Goal: Navigation & Orientation: Find specific page/section

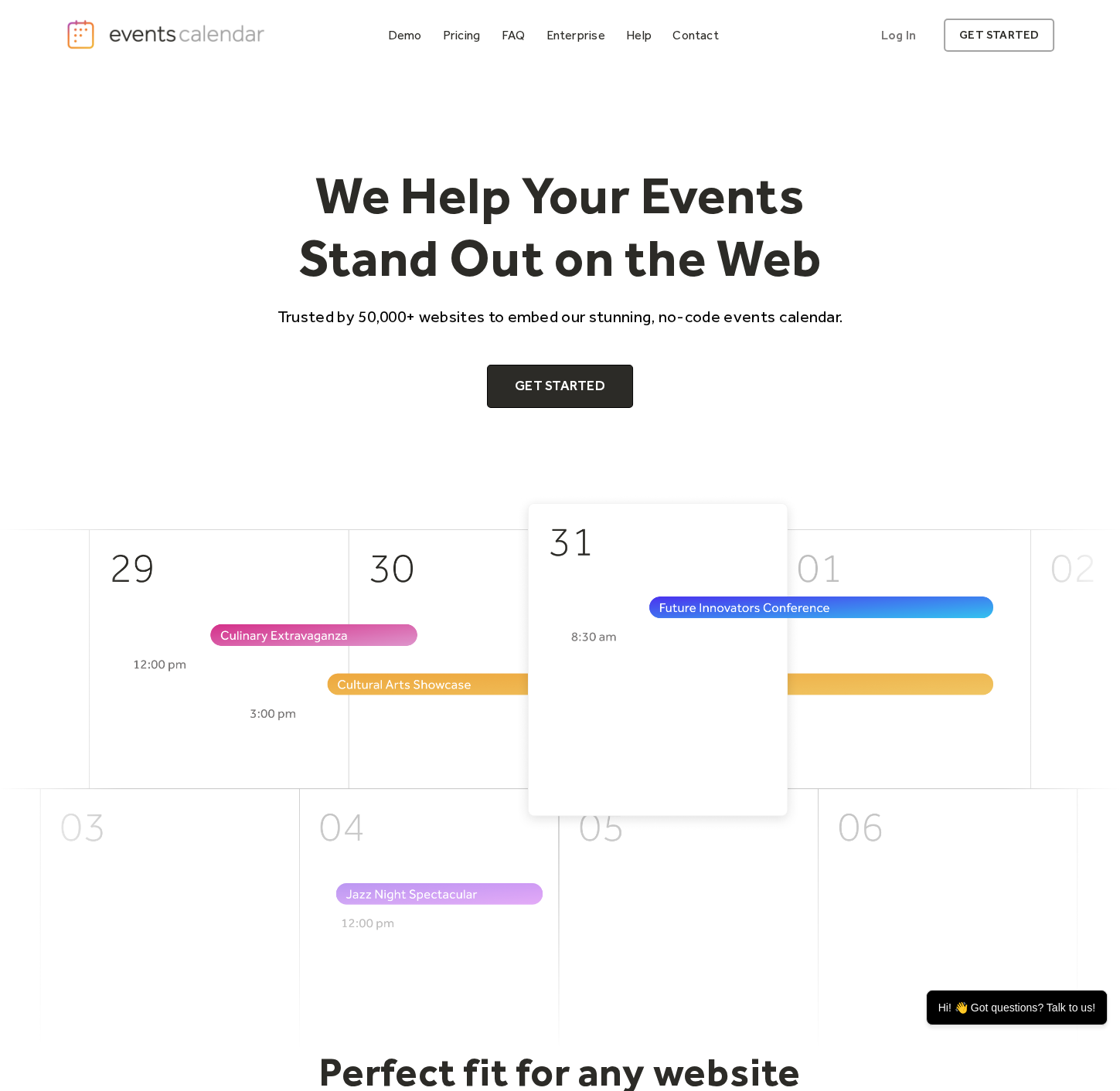
click at [406, 31] on div "Demo" at bounding box center [405, 35] width 34 height 9
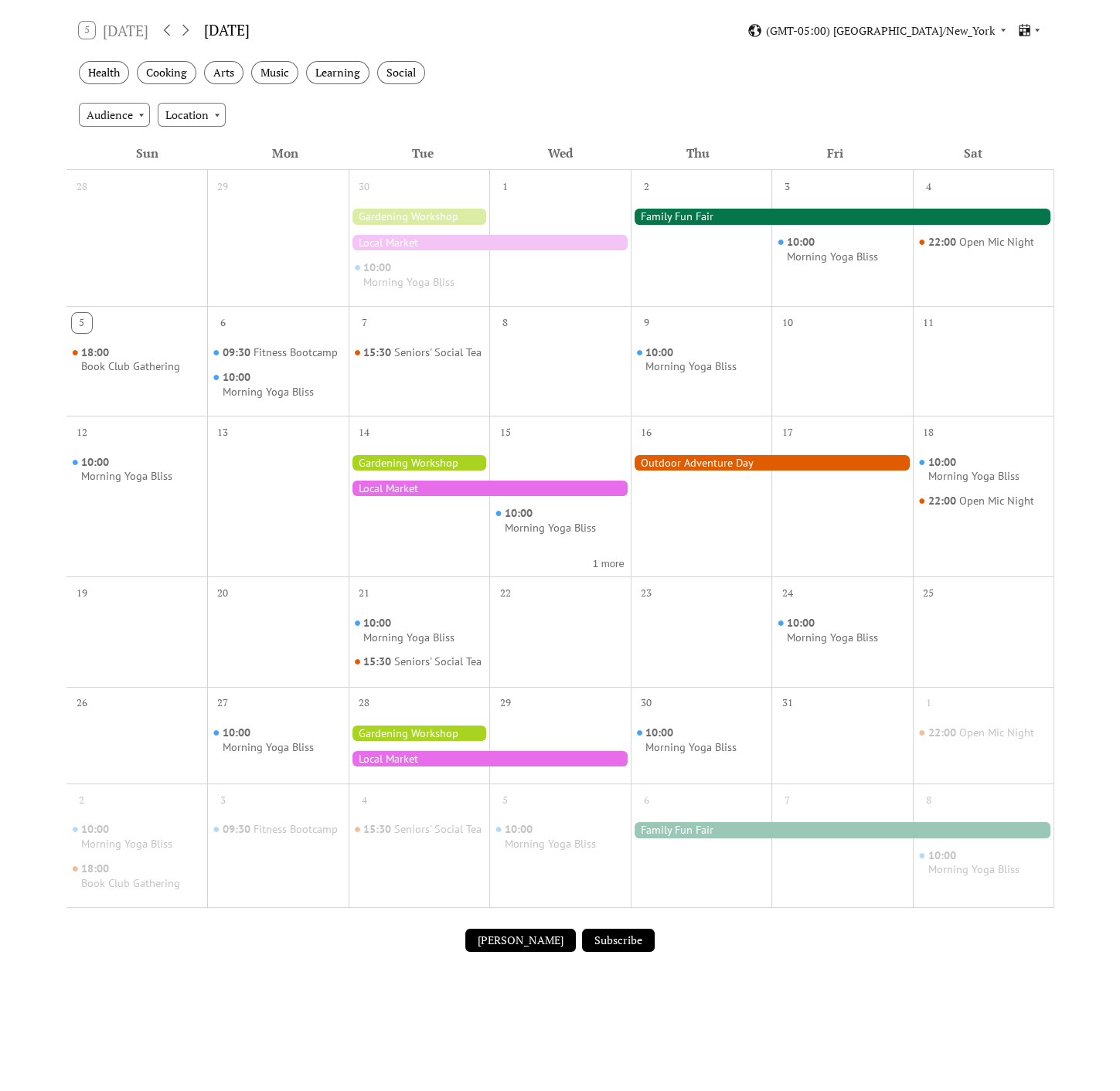
scroll to position [171, 0]
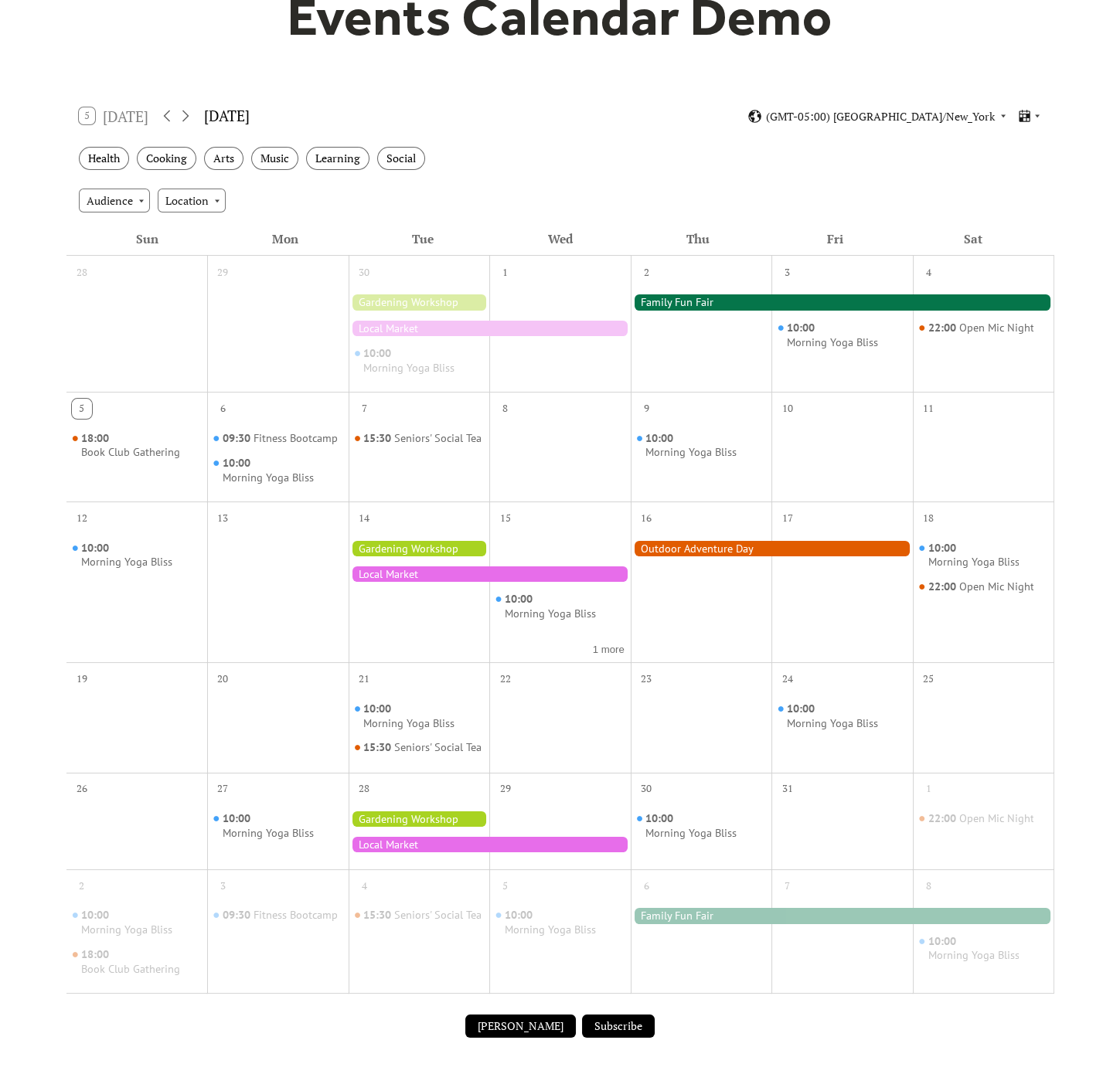
click at [706, 555] on div at bounding box center [702, 593] width 142 height 124
click at [695, 544] on div at bounding box center [772, 548] width 282 height 15
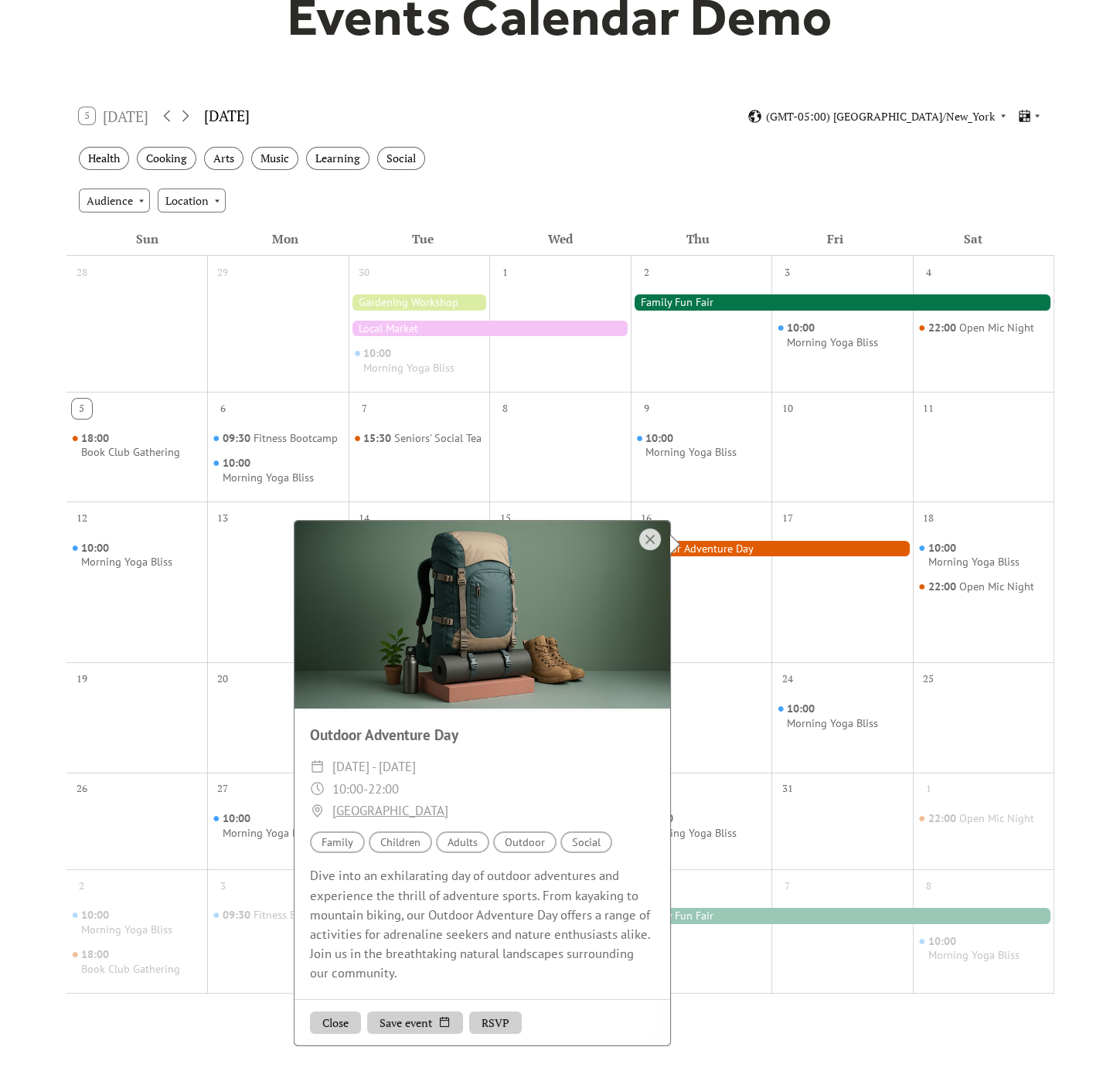
click at [850, 550] on div at bounding box center [772, 548] width 282 height 15
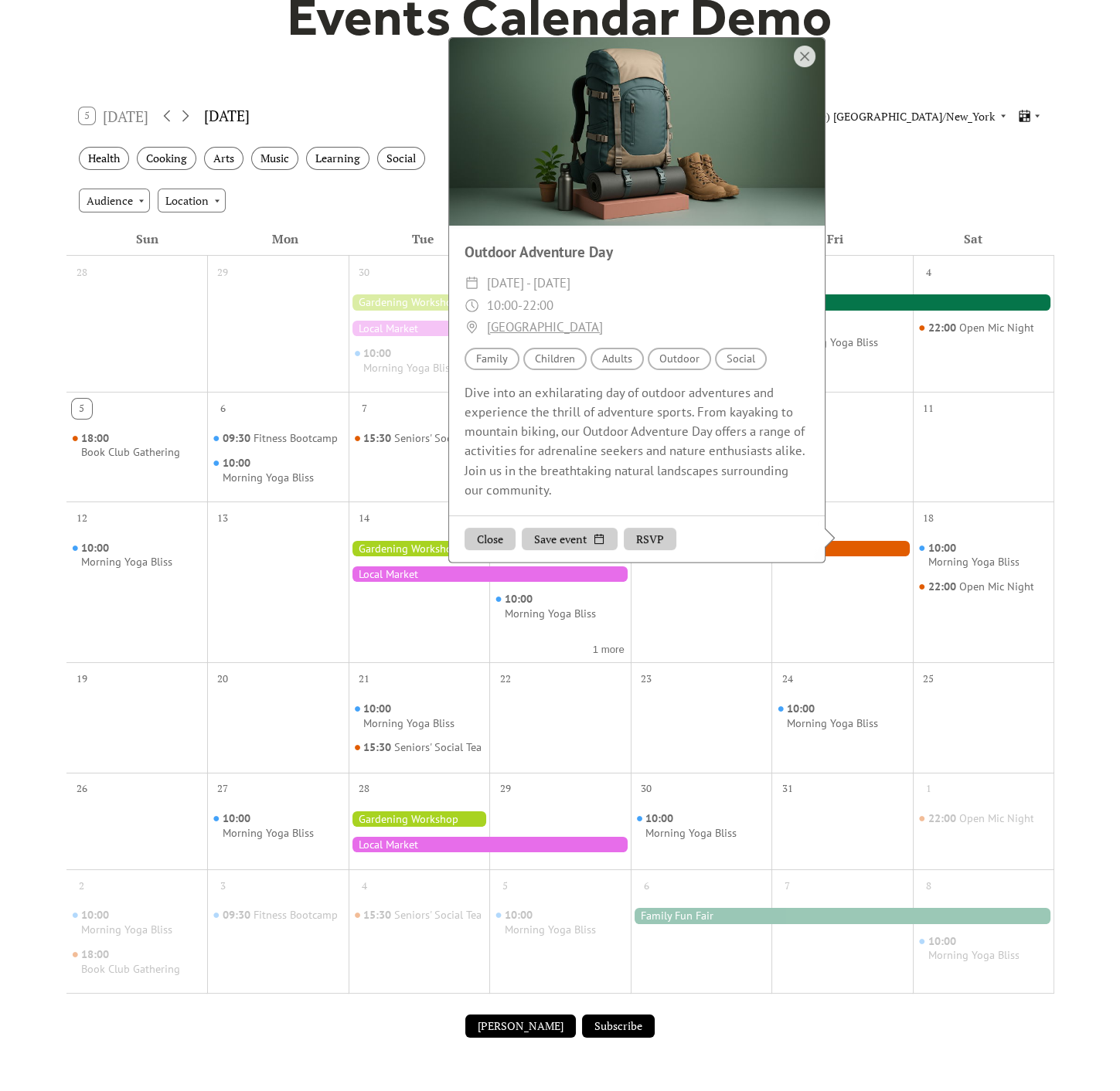
click at [458, 852] on div at bounding box center [490, 844] width 282 height 15
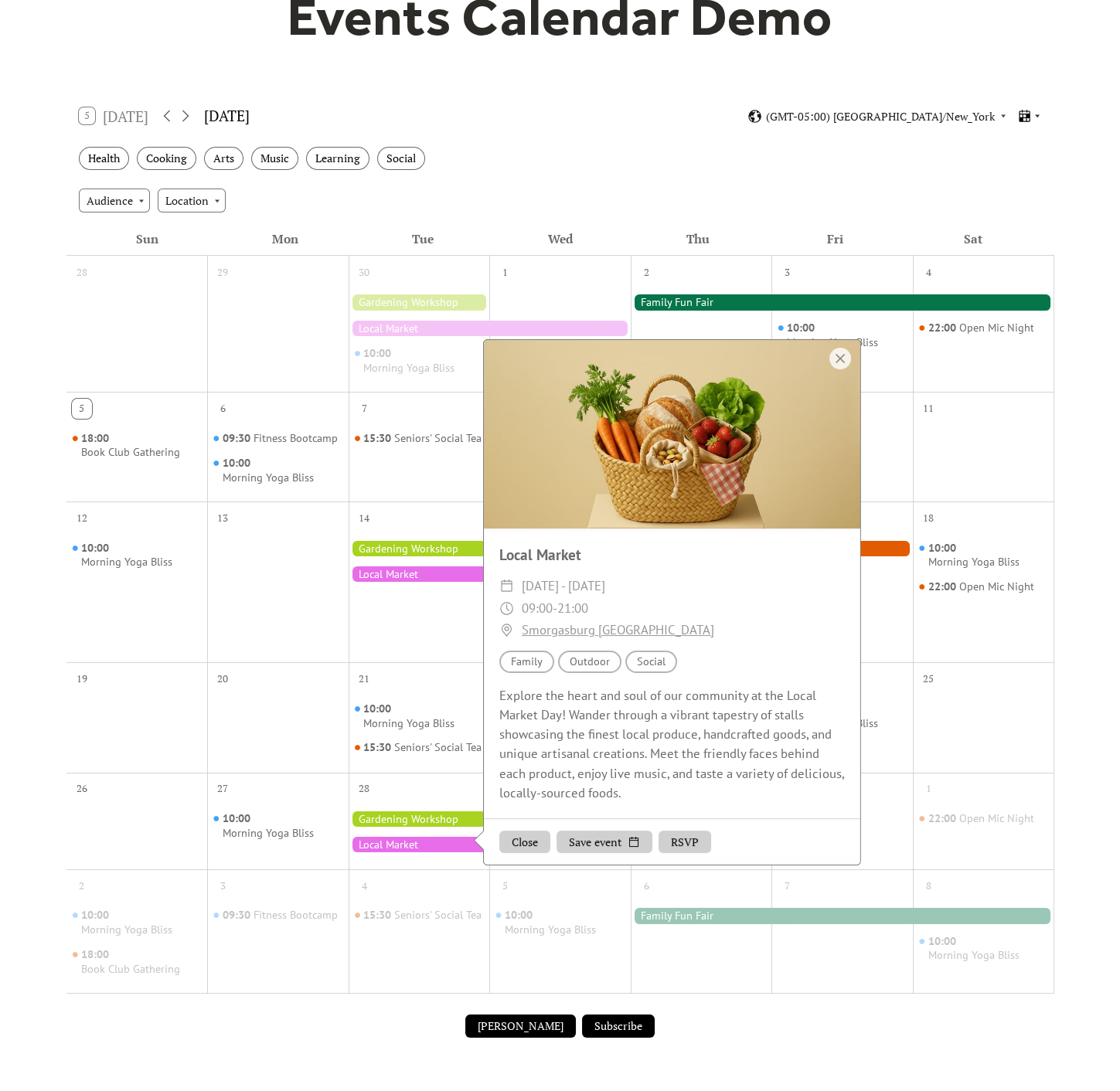
click at [1028, 111] on icon at bounding box center [1024, 116] width 14 height 14
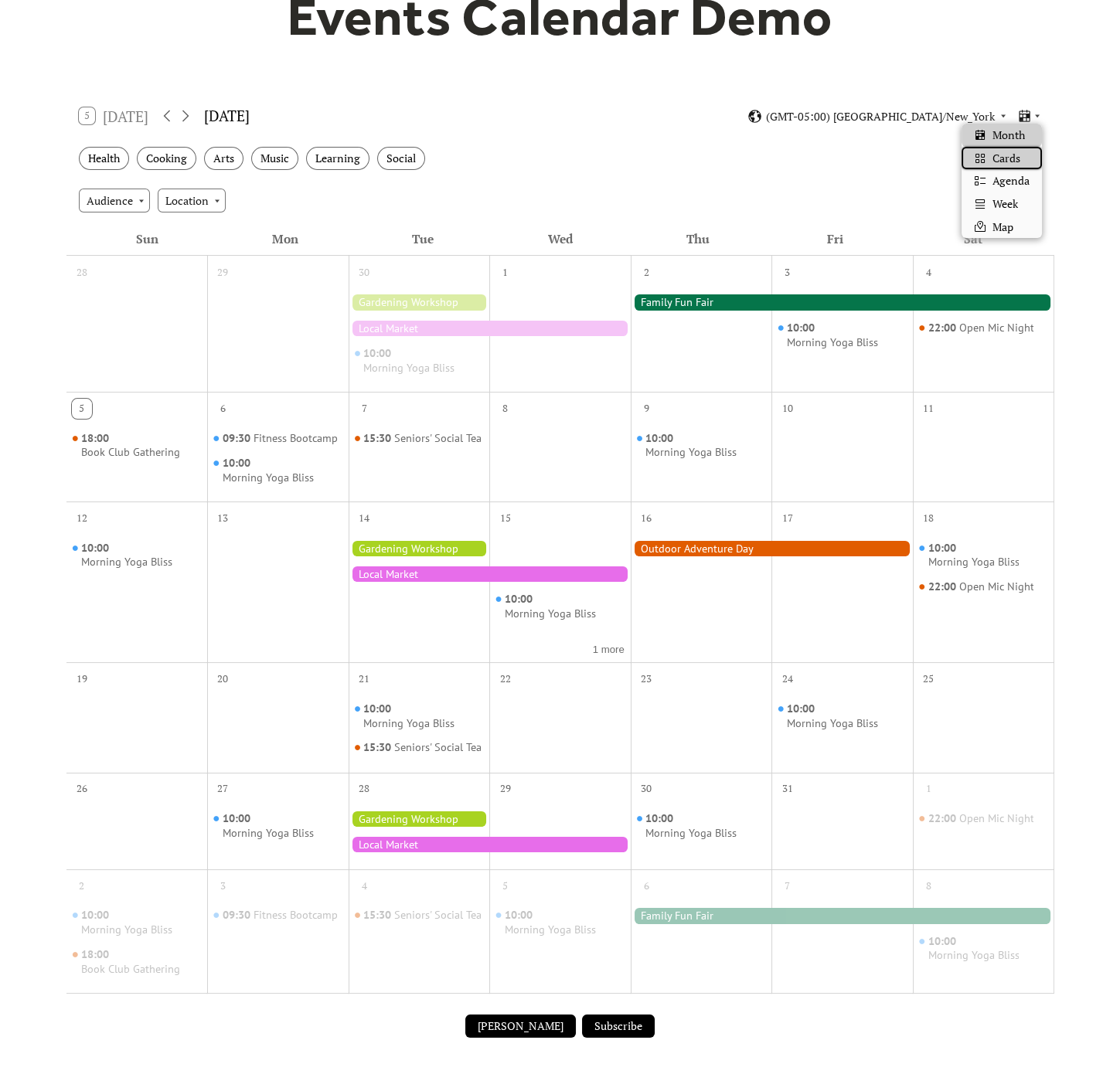
click at [1032, 163] on div "Cards" at bounding box center [1001, 158] width 80 height 23
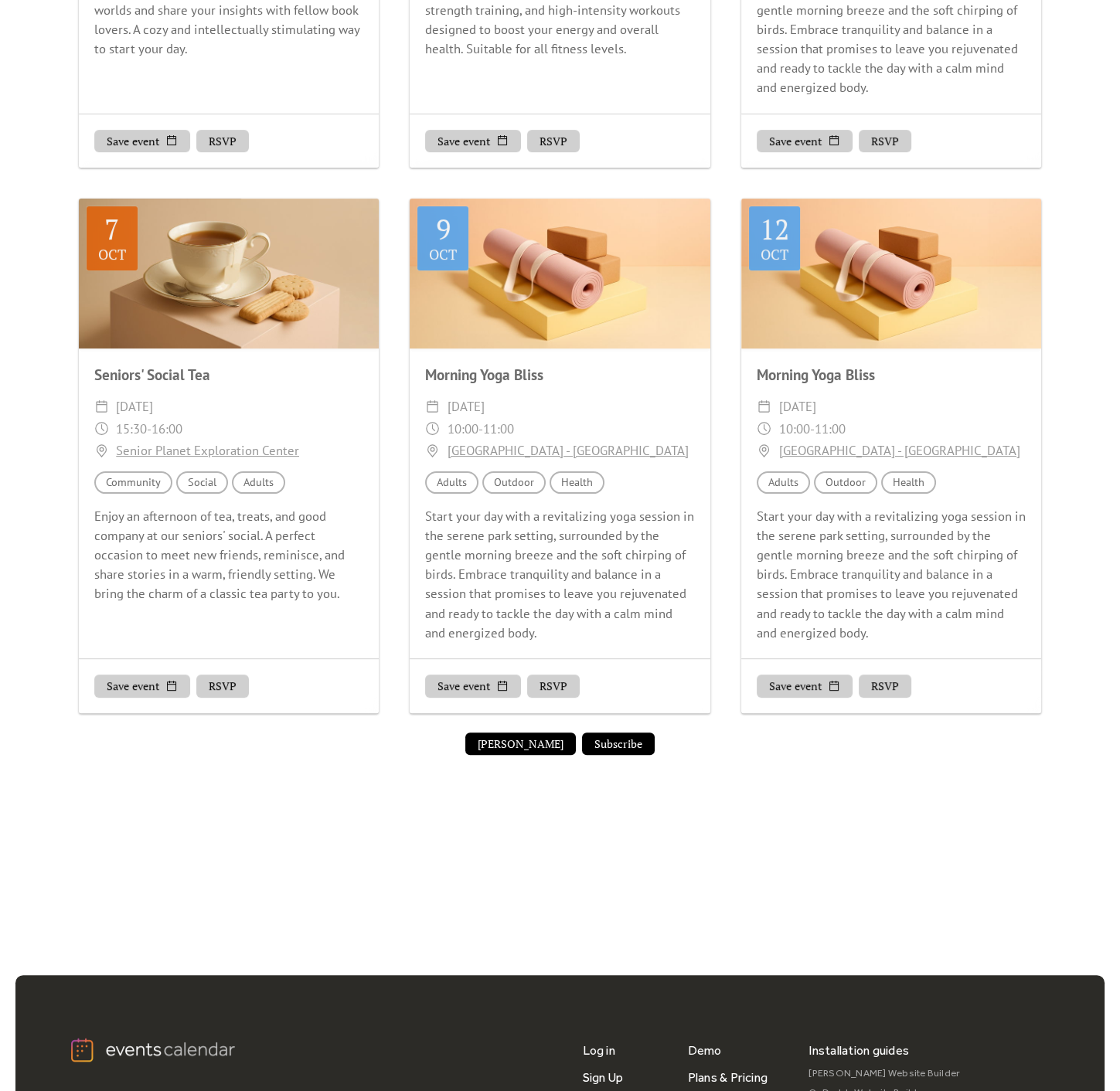
scroll to position [0, 0]
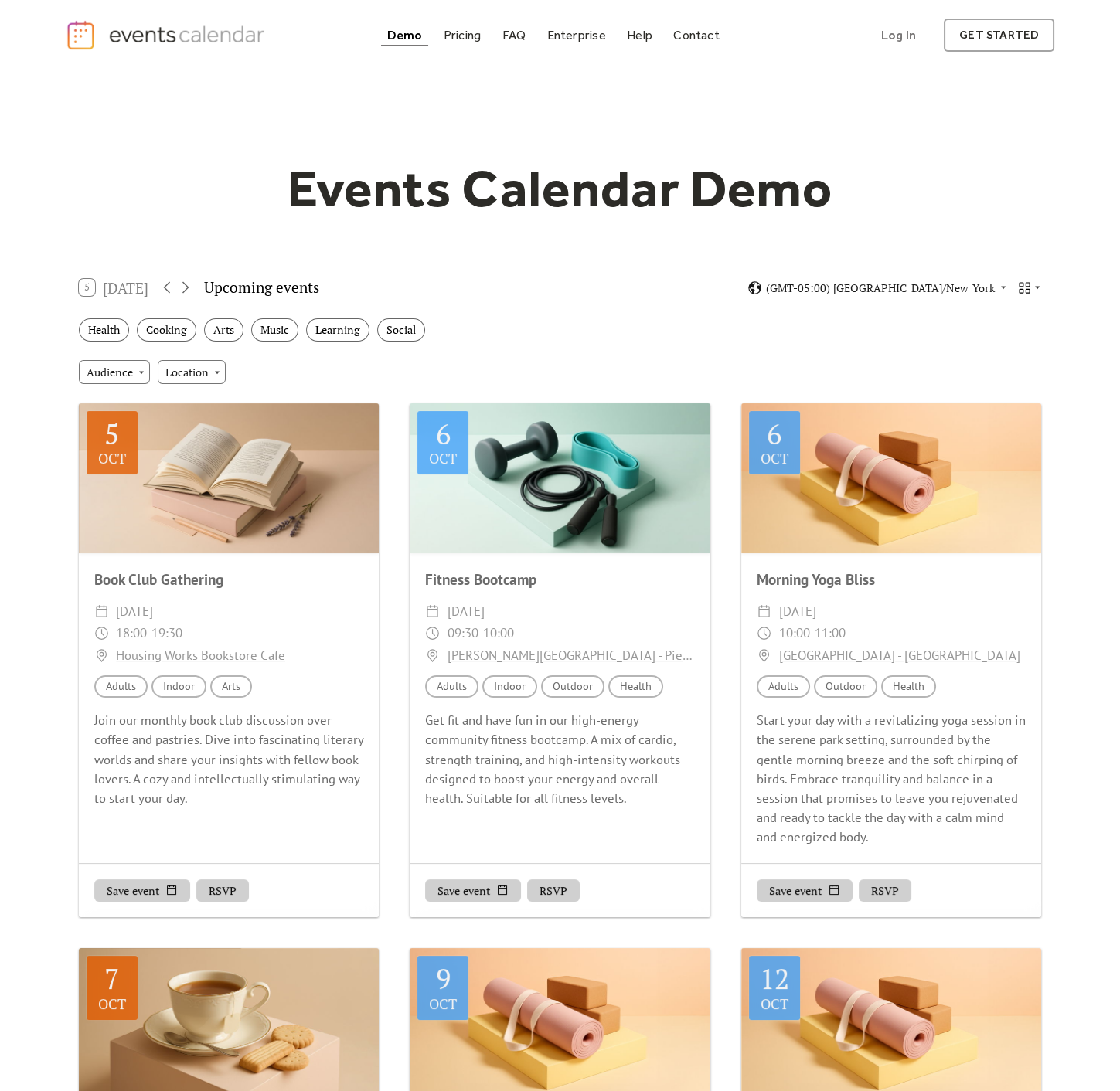
click at [1037, 292] on div at bounding box center [1029, 287] width 24 height 14
click at [1018, 350] on span "Agenda" at bounding box center [1011, 353] width 37 height 17
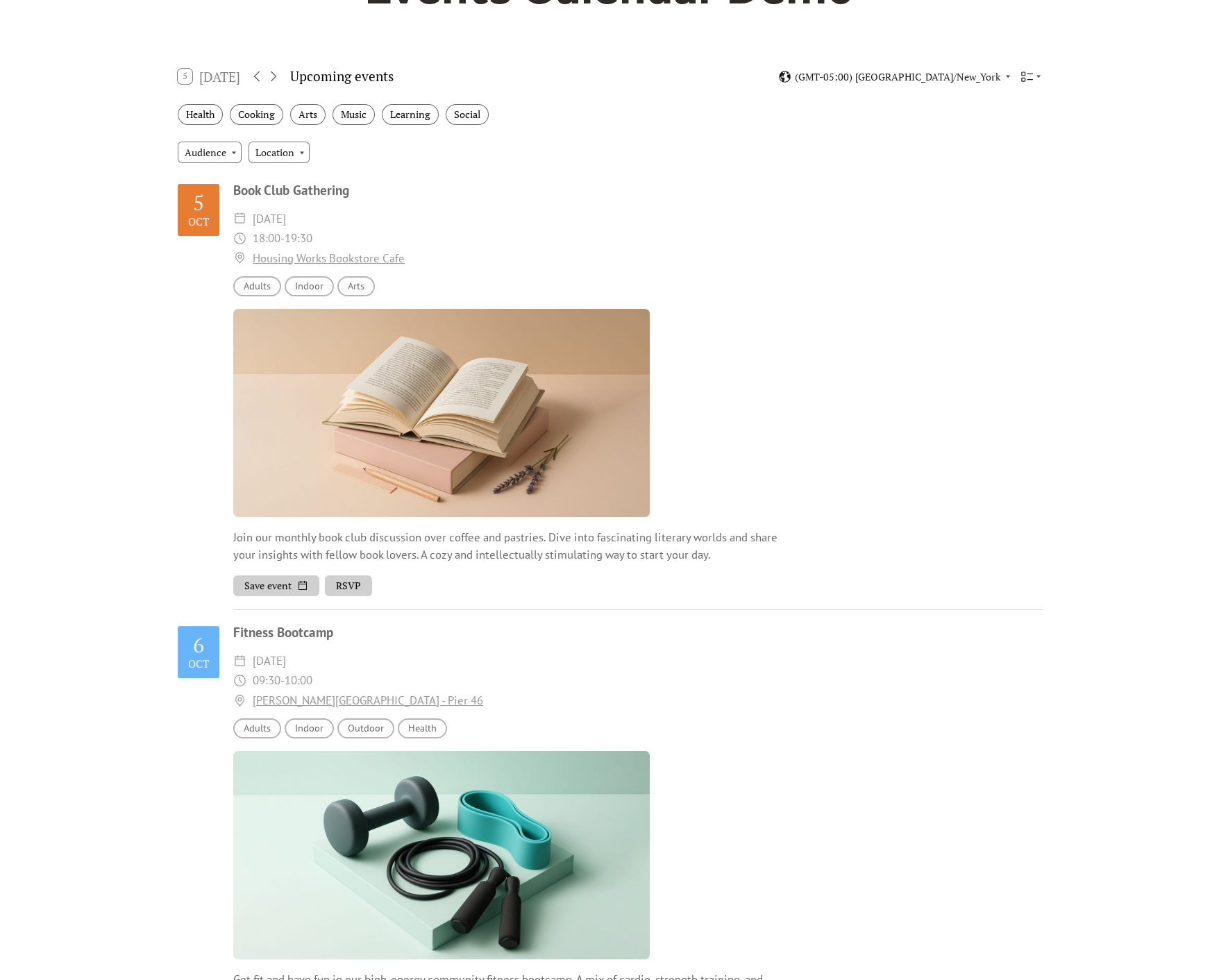
scroll to position [77, 0]
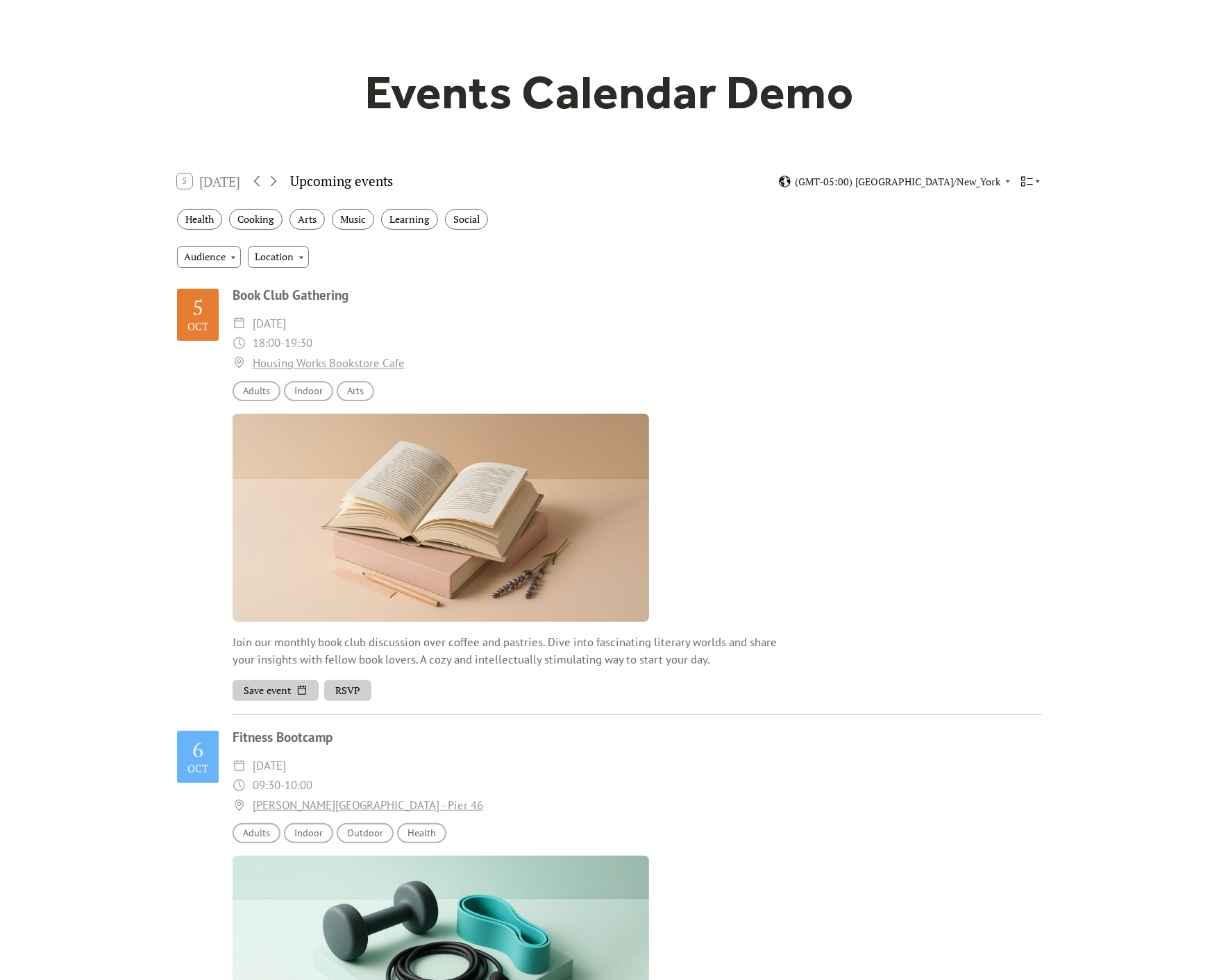
click at [1017, 182] on icon at bounding box center [1038, 181] width 9 height 9
click at [1014, 274] on span "Map" at bounding box center [1007, 280] width 19 height 15
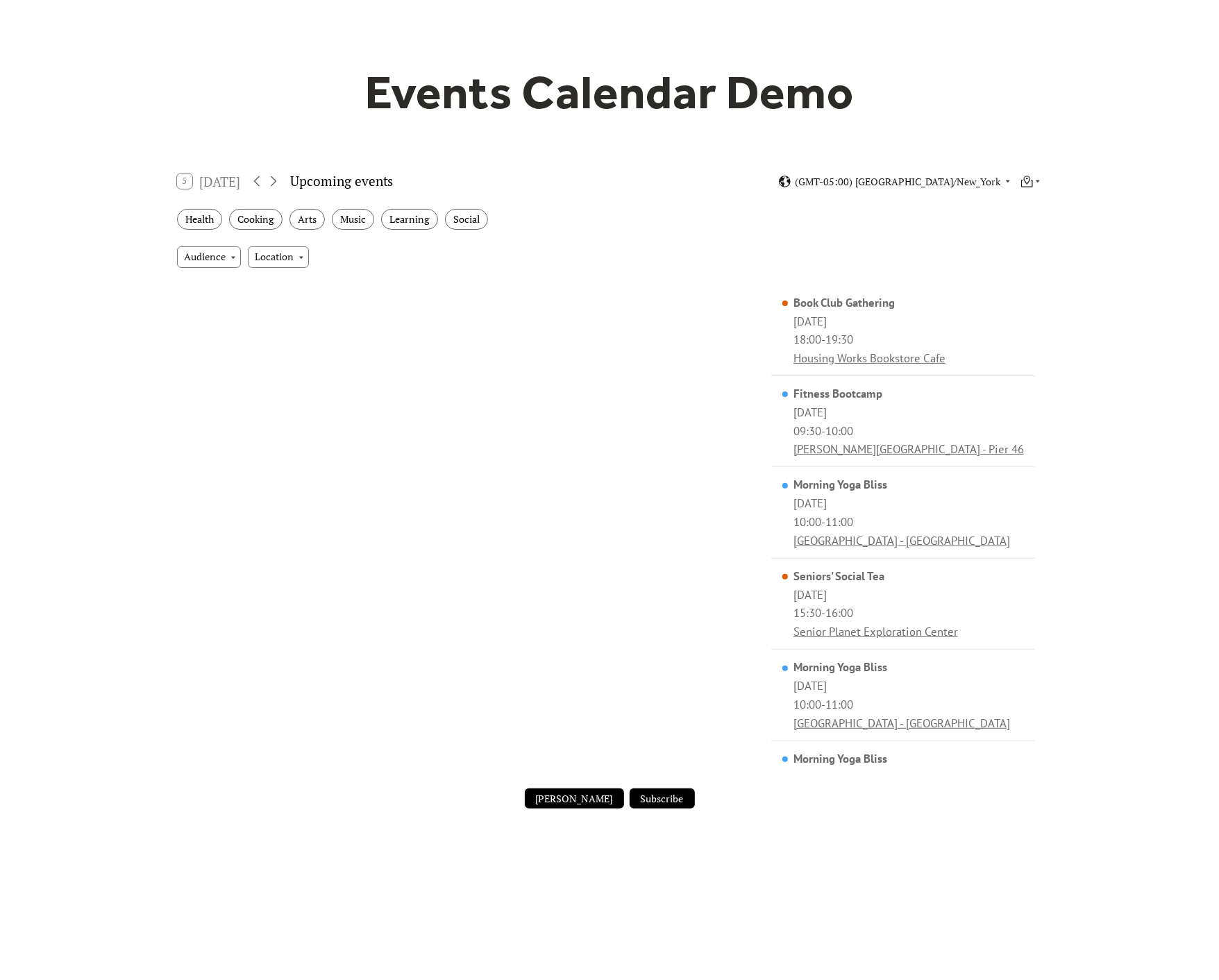
scroll to position [0, 0]
